Goal: Task Accomplishment & Management: Use online tool/utility

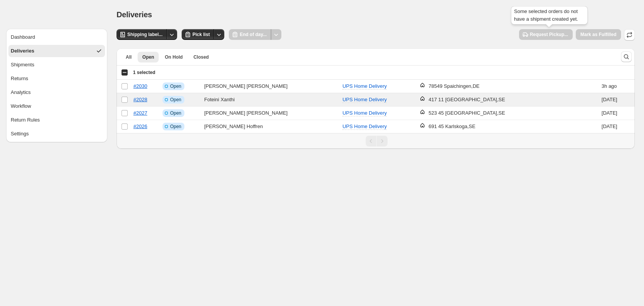
click at [557, 35] on span "Request Pickup..." at bounding box center [546, 34] width 54 height 11
click at [635, 26] on div "**********" at bounding box center [375, 74] width 537 height 149
click at [627, 34] on icon "button" at bounding box center [630, 35] width 8 height 8
